Goal: Navigation & Orientation: Find specific page/section

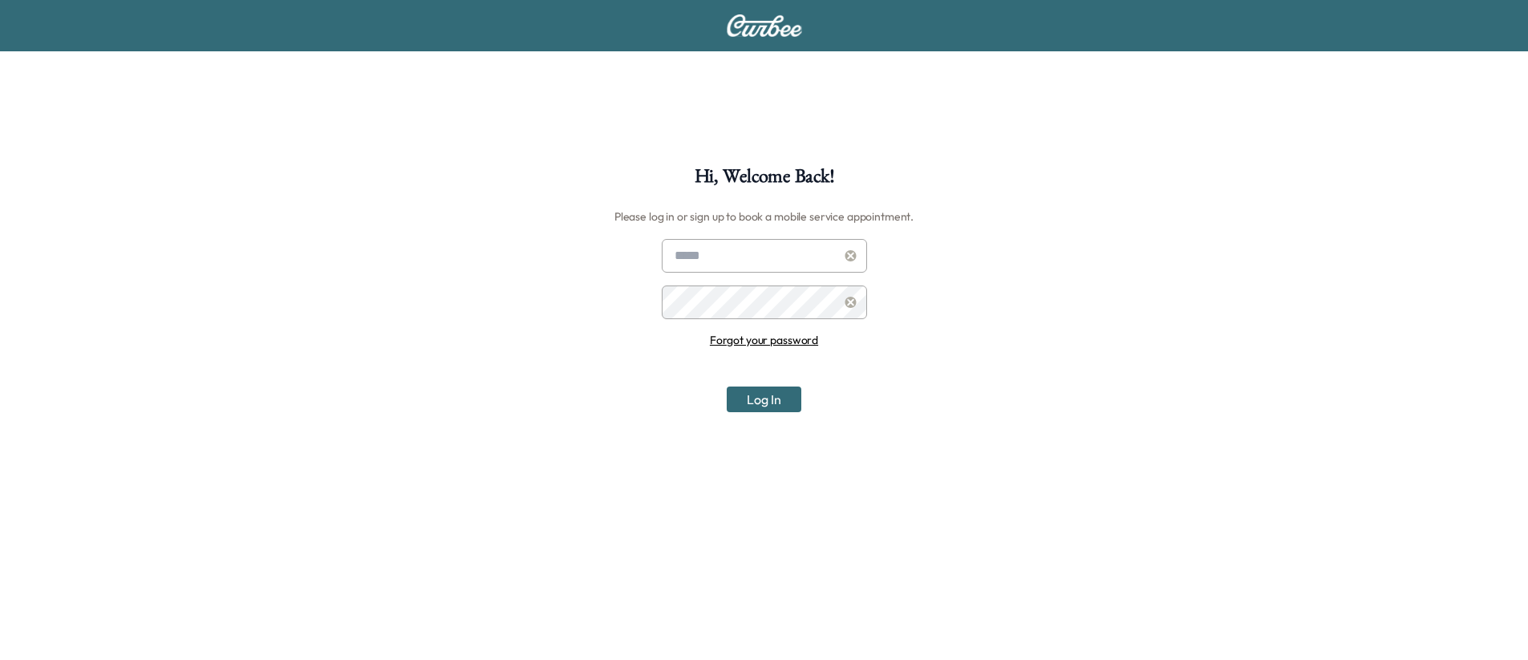
type input "**********"
click at [774, 407] on button "Log In" at bounding box center [764, 400] width 75 height 26
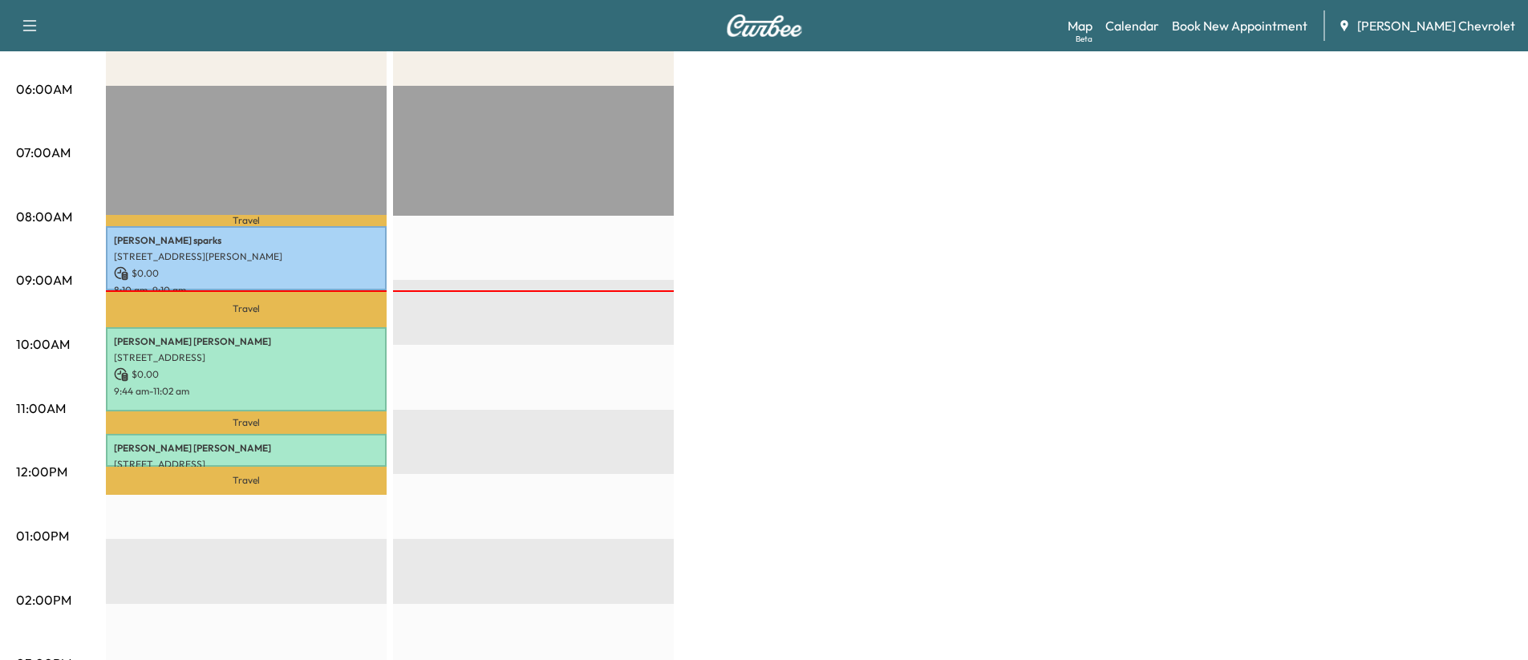
scroll to position [321, 0]
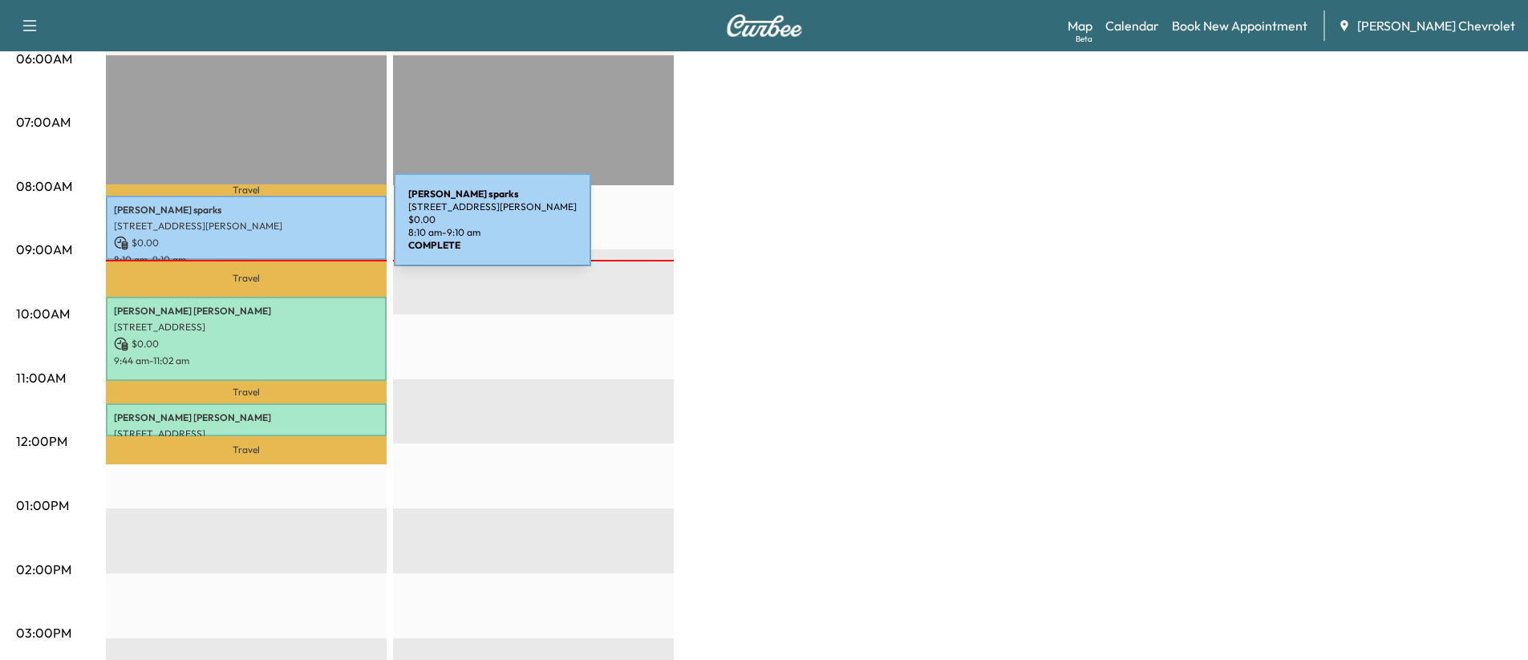
click at [274, 229] on p "[STREET_ADDRESS][PERSON_NAME]" at bounding box center [246, 226] width 265 height 13
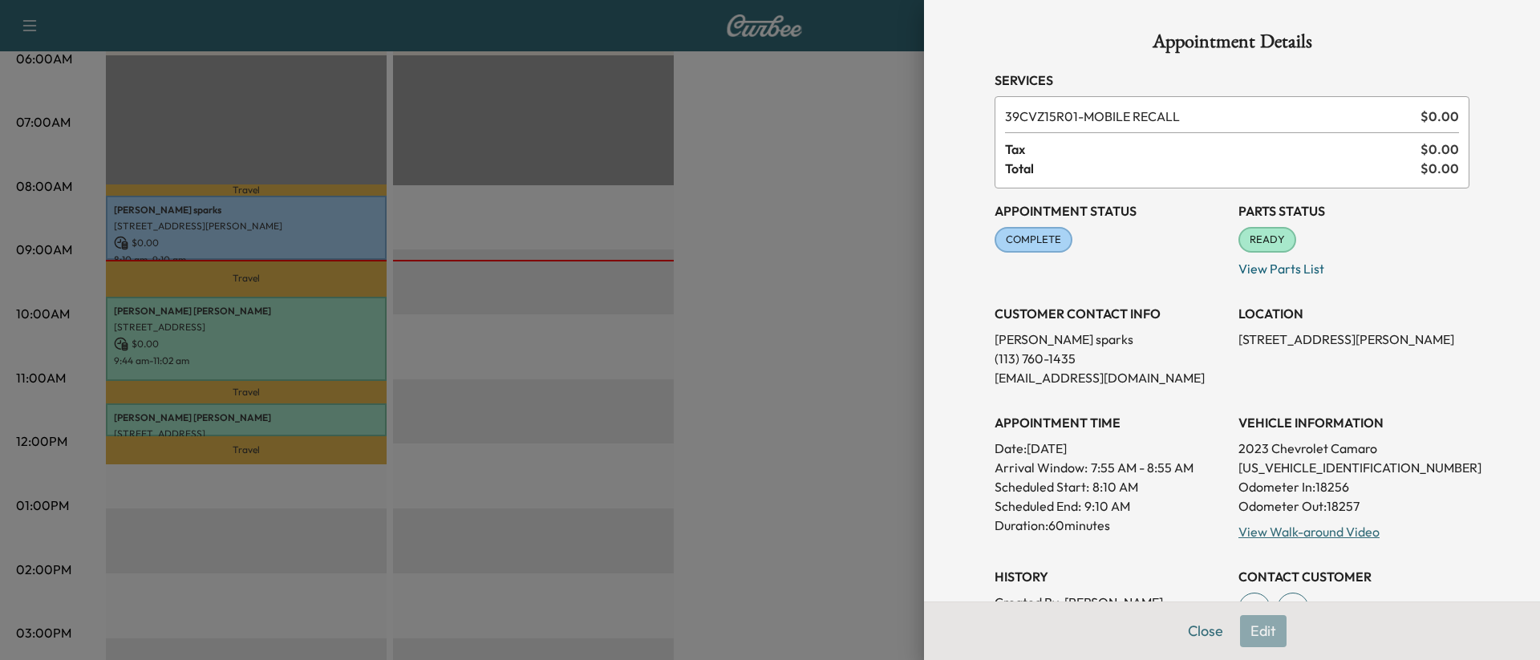
click at [1186, 627] on button "Close" at bounding box center [1206, 631] width 56 height 32
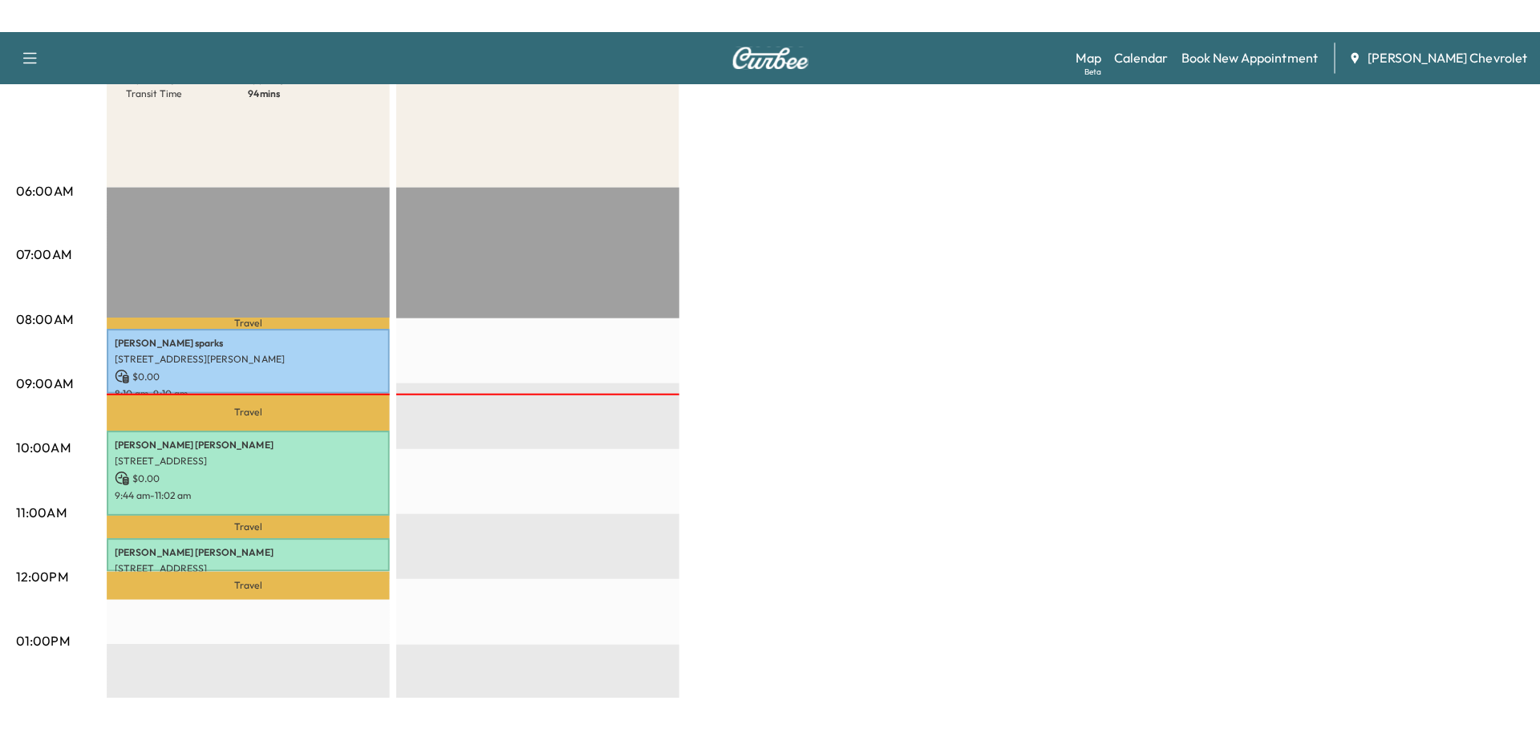
scroll to position [0, 0]
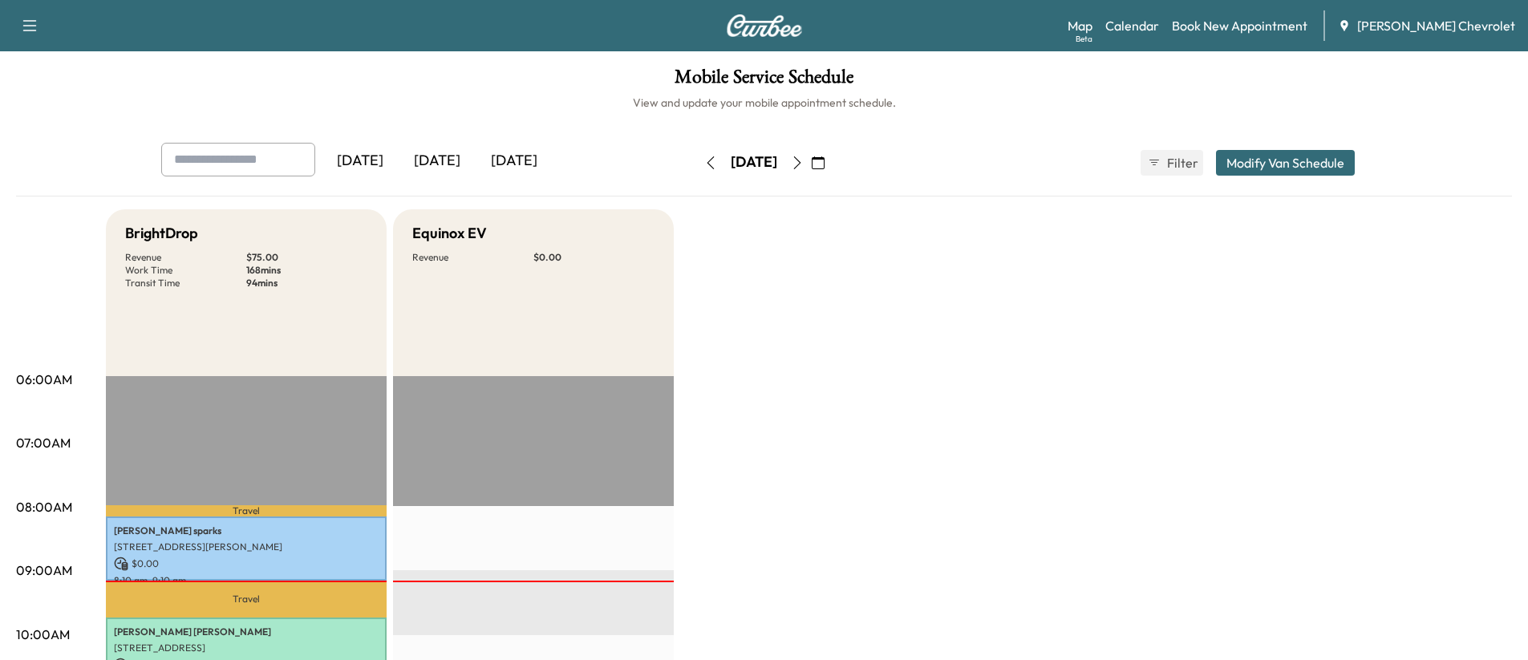
click at [1092, 23] on link "Map Beta" at bounding box center [1080, 25] width 25 height 19
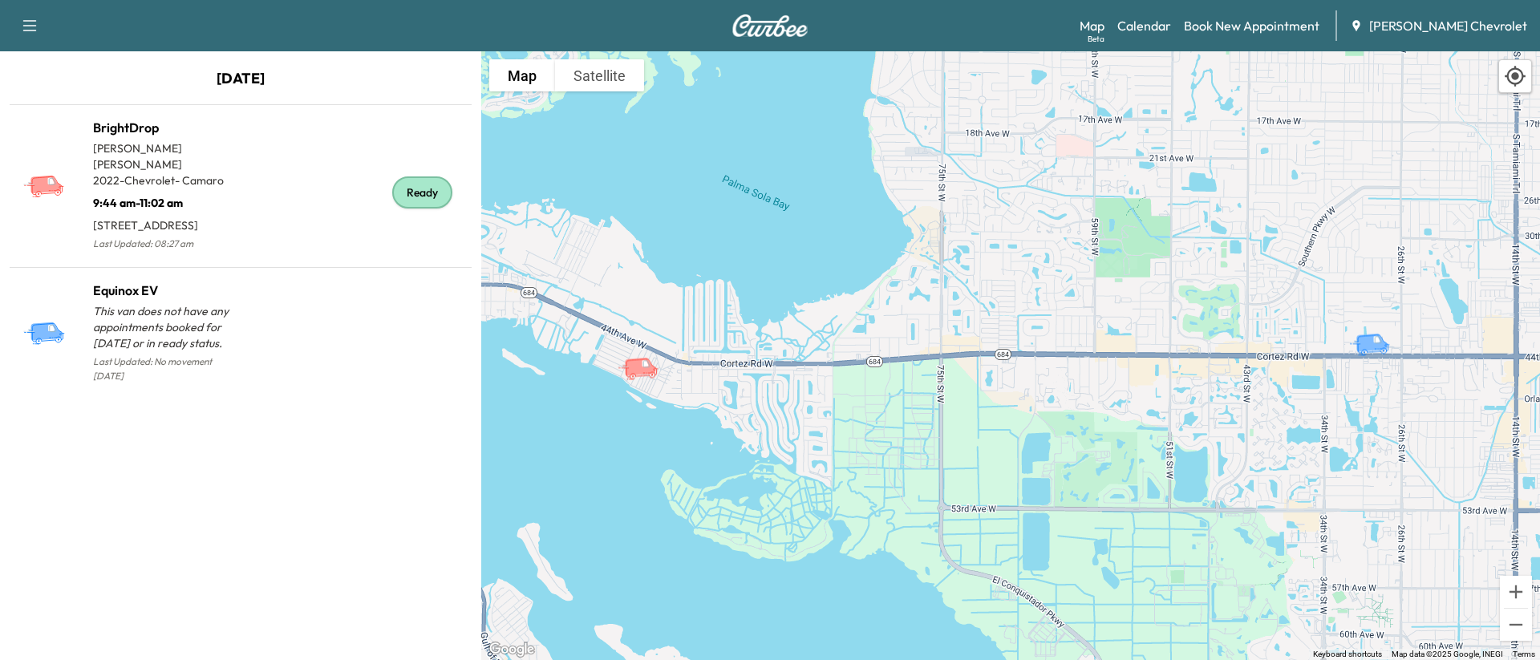
click at [258, 180] on div "Ready" at bounding box center [353, 193] width 225 height 124
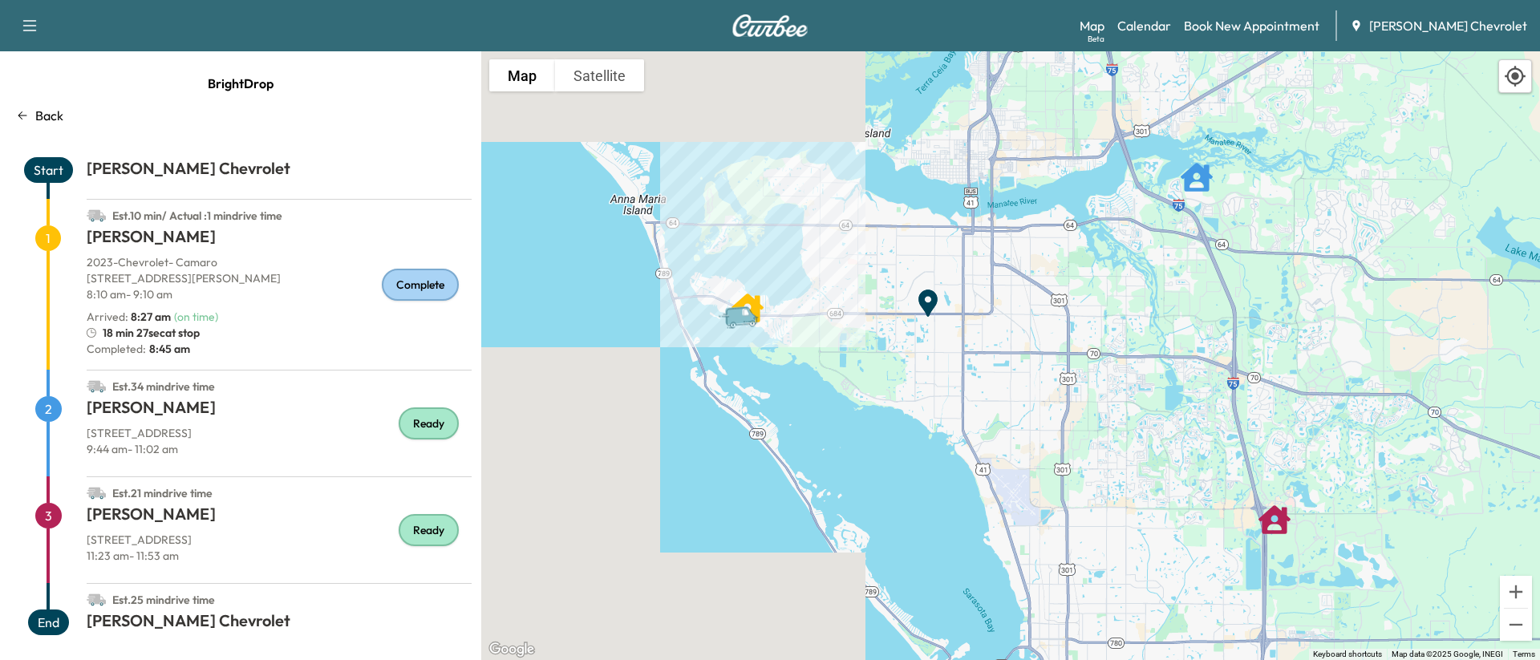
click at [55, 240] on span "1" at bounding box center [48, 238] width 26 height 26
click at [47, 239] on span "1" at bounding box center [48, 238] width 26 height 26
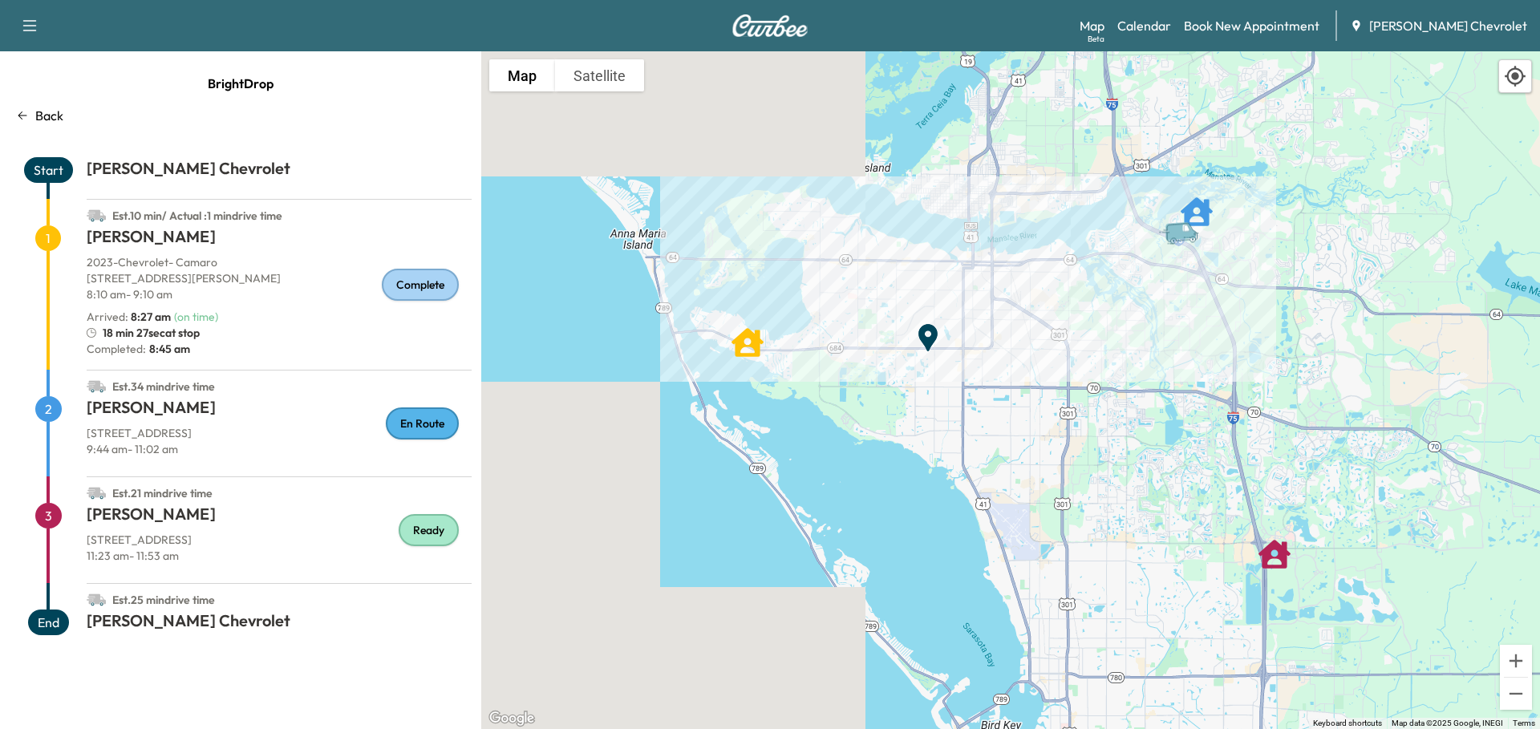
click at [140, 411] on h1 "[PERSON_NAME]" at bounding box center [279, 410] width 385 height 29
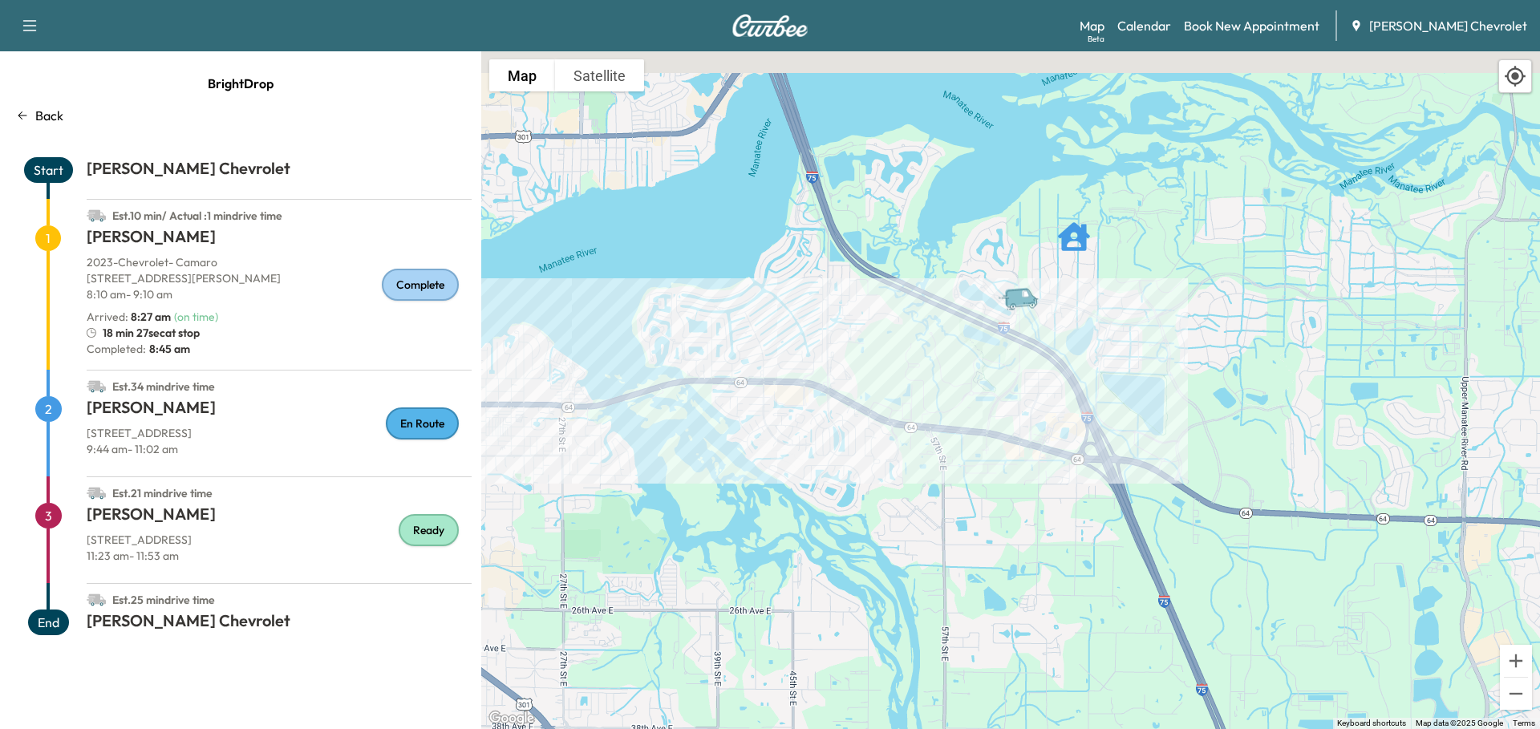
drag, startPoint x: 1216, startPoint y: 224, endPoint x: 1086, endPoint y: 436, distance: 249.1
click at [1086, 436] on div "To activate drag with keyboard, press Alt + Enter. Once in keyboard drag state,…" at bounding box center [1010, 390] width 1059 height 678
